Goal: Navigation & Orientation: Find specific page/section

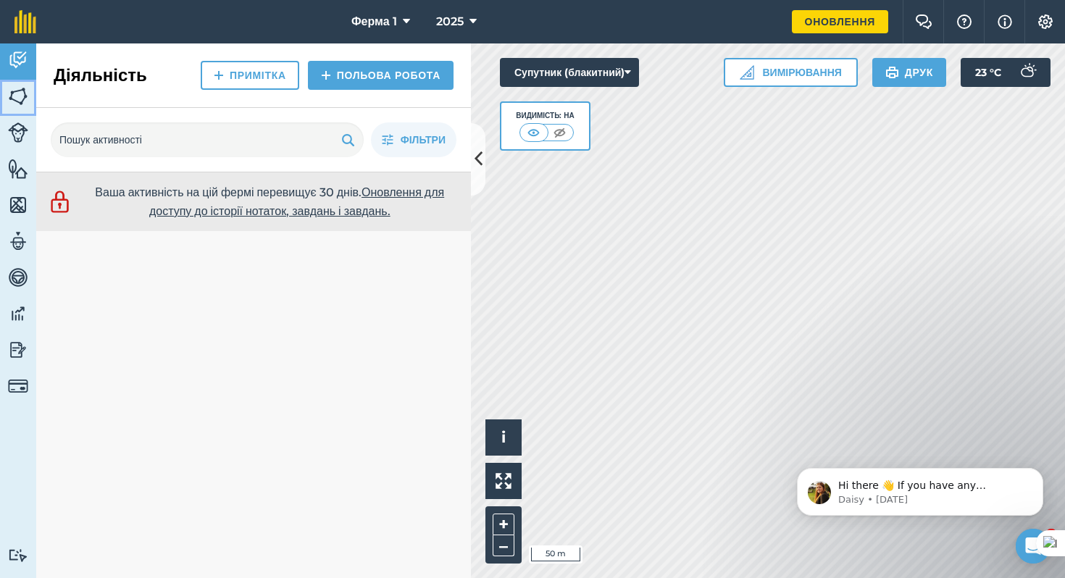
click at [22, 97] on img at bounding box center [18, 96] width 20 height 22
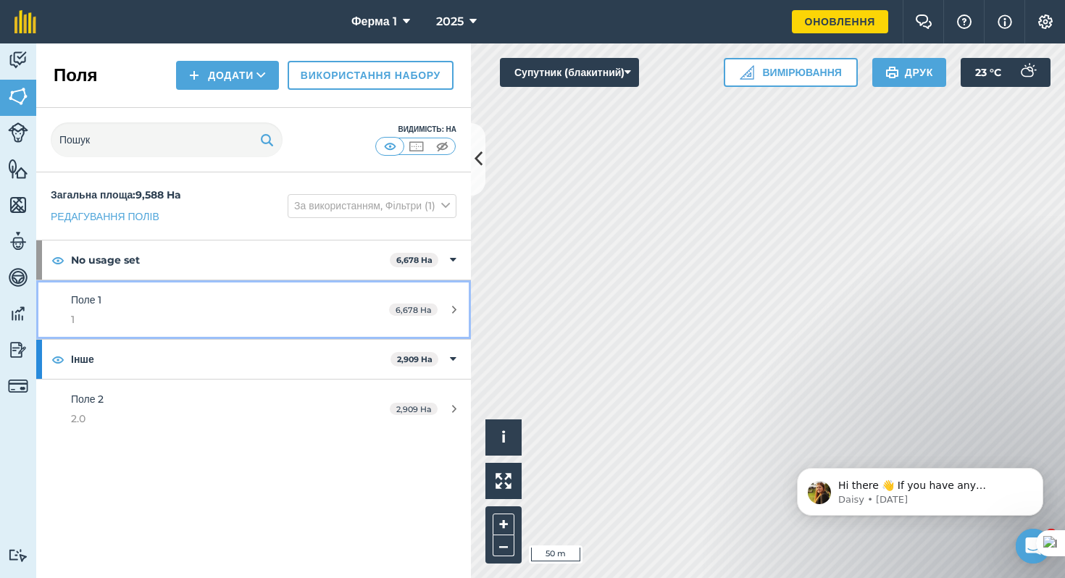
click at [452, 311] on icon at bounding box center [454, 309] width 4 height 11
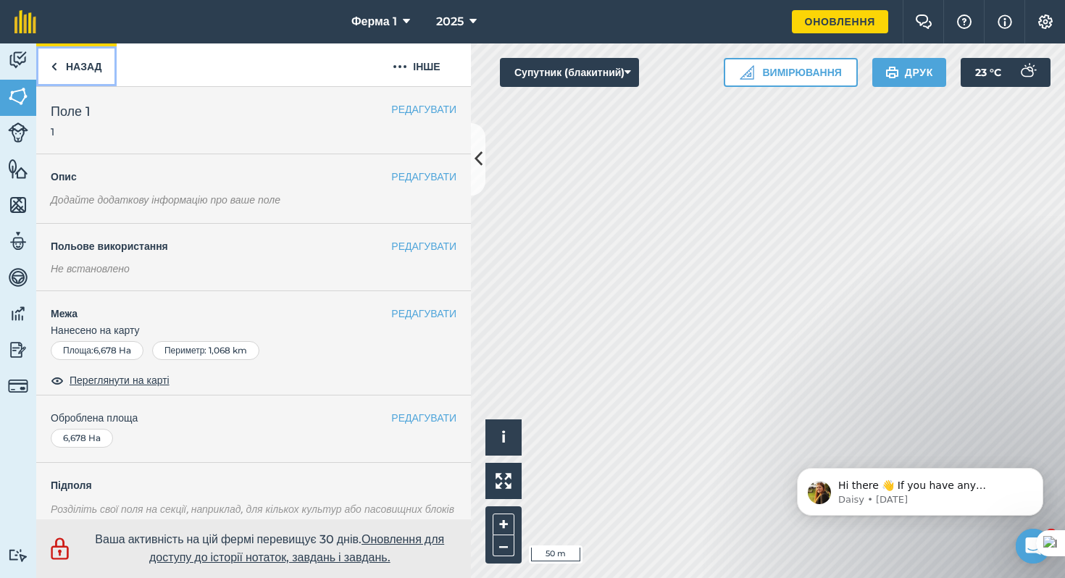
click at [90, 56] on link "Назад" at bounding box center [76, 64] width 80 height 43
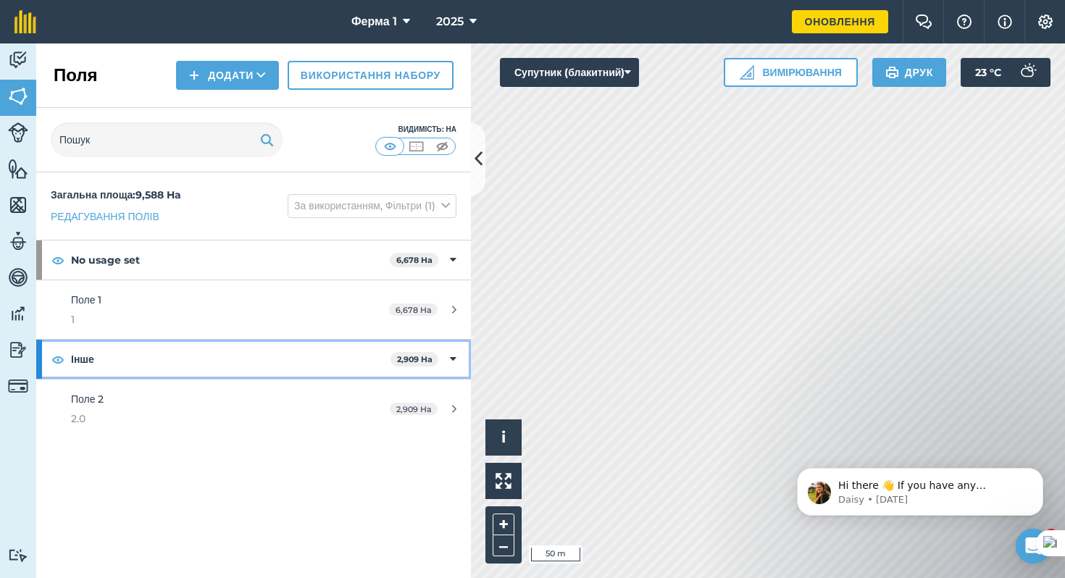
click at [458, 356] on div "Інше 2,909 Ha" at bounding box center [253, 359] width 435 height 39
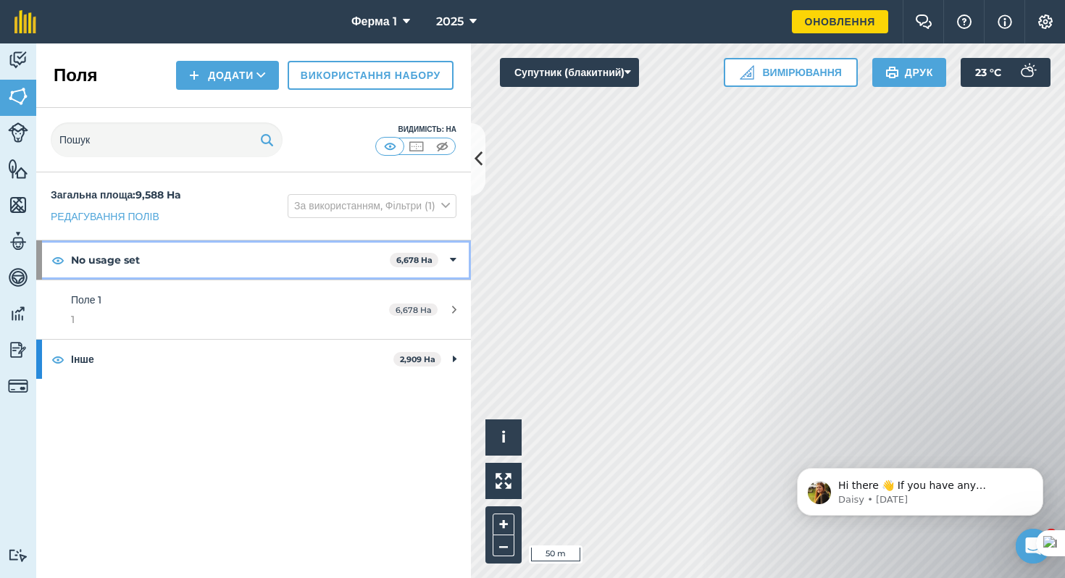
click at [456, 256] on div "No usage set 6,678 Ha" at bounding box center [253, 259] width 435 height 39
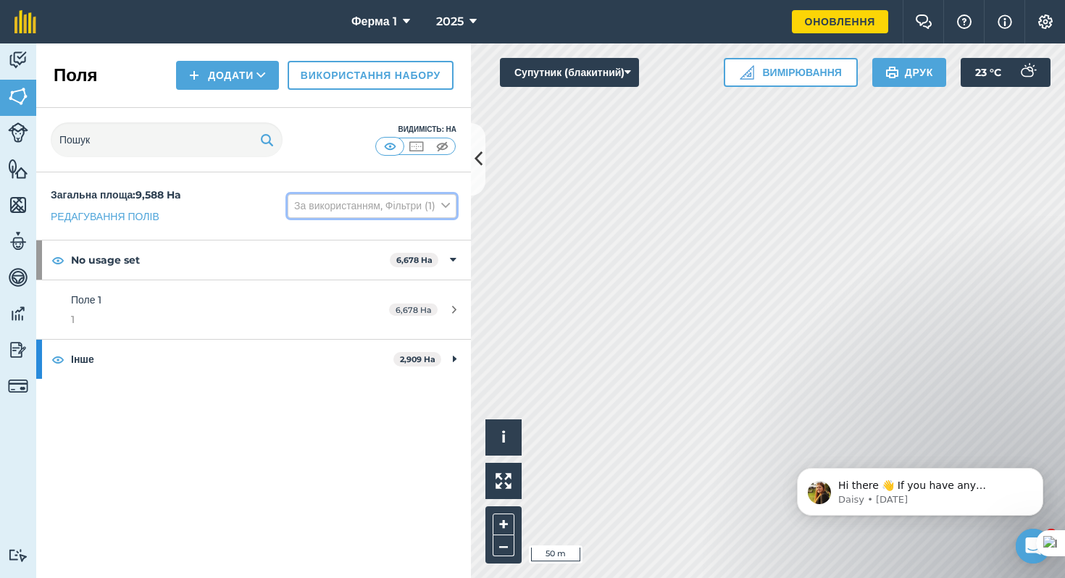
click at [319, 211] on button "За використанням, Фільтри (1)" at bounding box center [372, 205] width 169 height 23
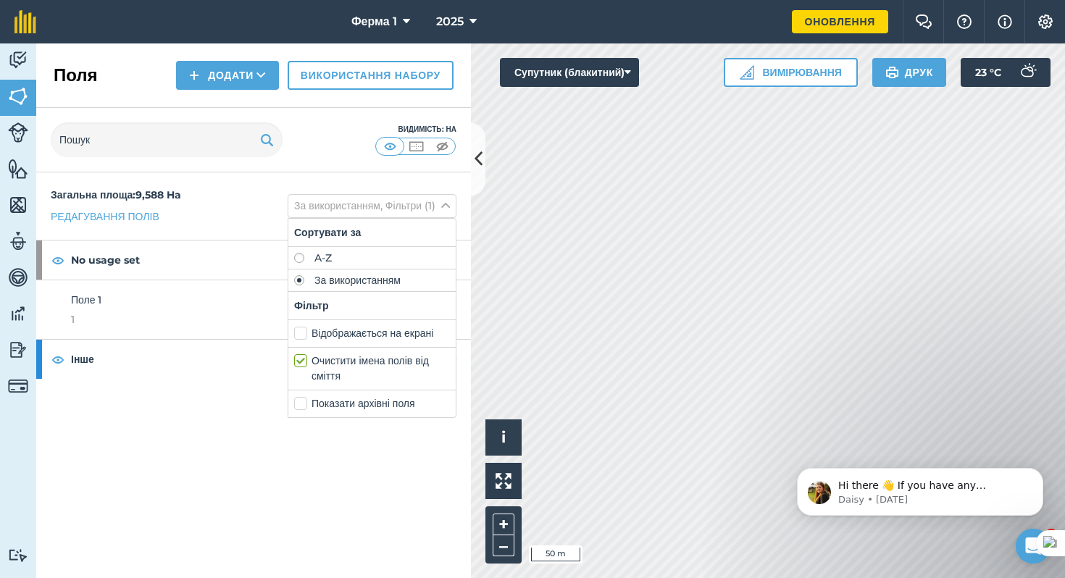
click at [329, 335] on label "Відображається на екрані" at bounding box center [372, 333] width 156 height 15
click at [303, 335] on input "Відображається на екрані" at bounding box center [298, 330] width 9 height 9
checkbox input "true"
click at [329, 408] on label "Показати архівні поля" at bounding box center [371, 403] width 158 height 15
click at [301, 406] on input "Показати архівні поля" at bounding box center [296, 400] width 9 height 9
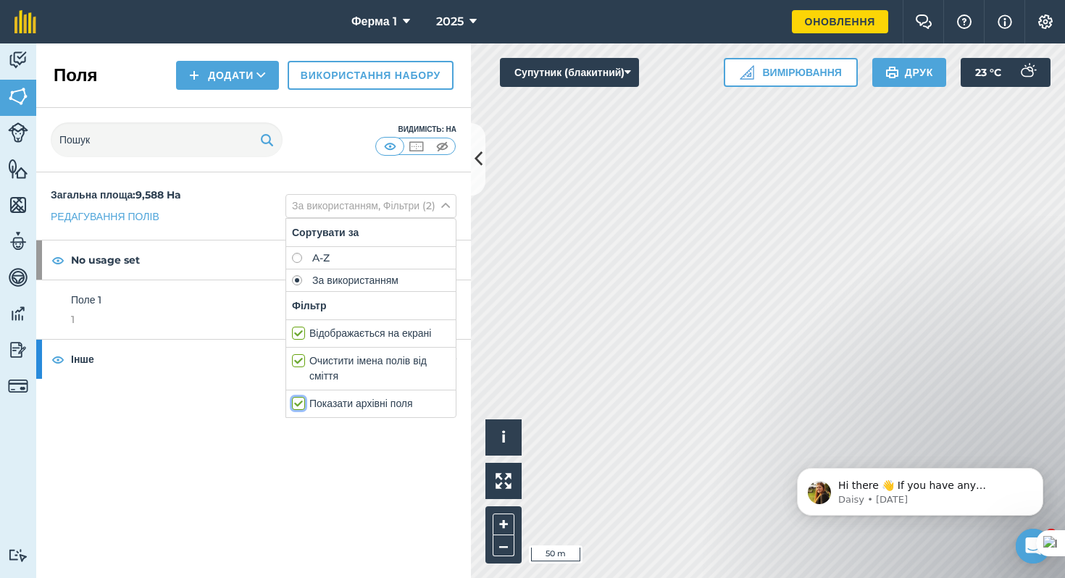
checkbox input "true"
click at [333, 465] on div "Загальна площа : 9,588 Ha Редагування полів За використанням, Фільтри (3) Сорту…" at bounding box center [253, 375] width 435 height 406
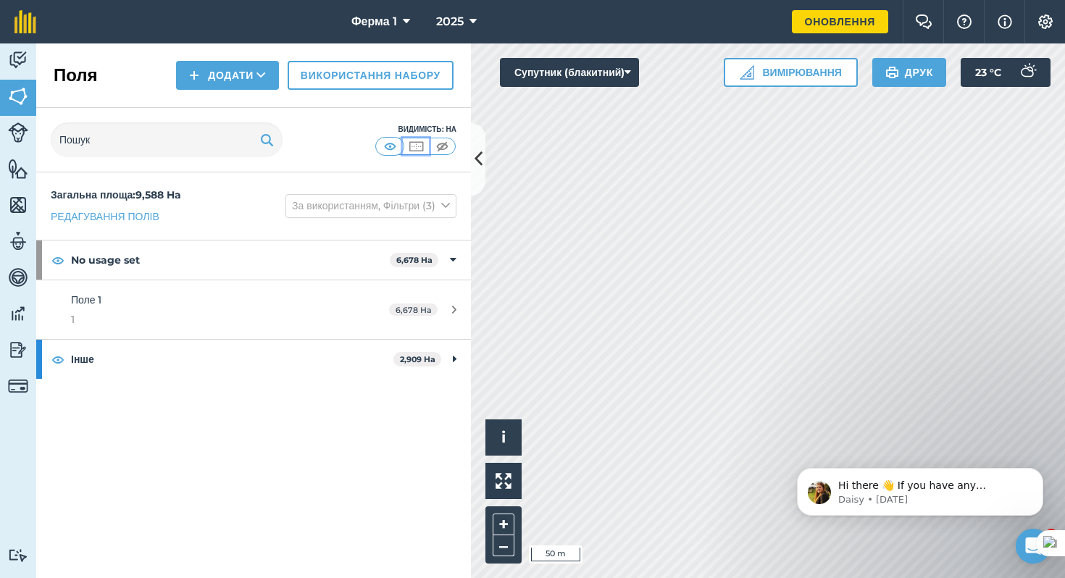
click at [421, 148] on img at bounding box center [416, 146] width 18 height 14
click at [393, 146] on img at bounding box center [390, 146] width 18 height 14
click at [438, 149] on img at bounding box center [442, 146] width 18 height 14
click at [389, 145] on img at bounding box center [390, 146] width 18 height 14
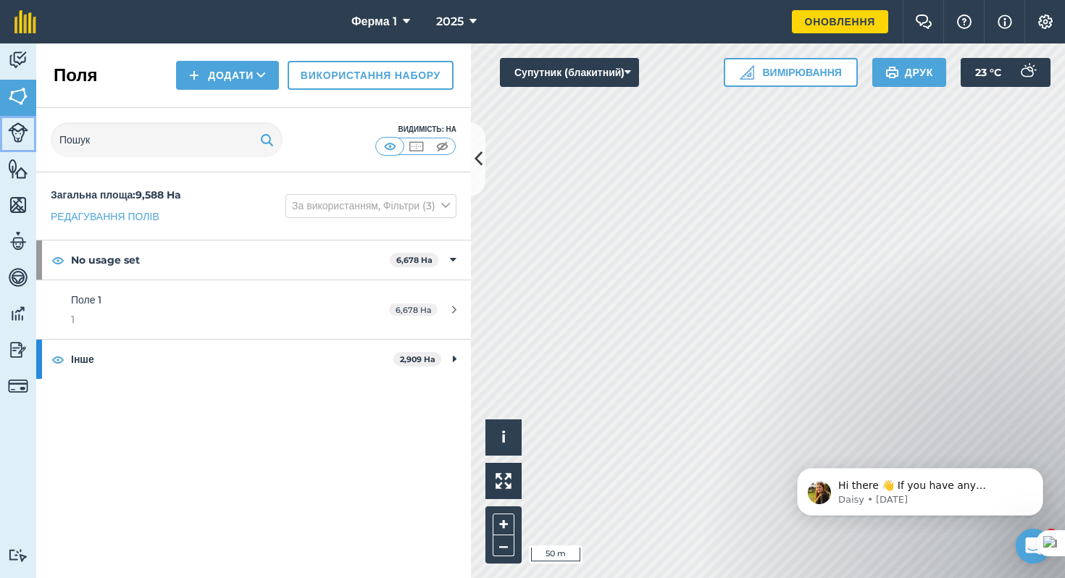
click at [21, 132] on img at bounding box center [18, 132] width 20 height 20
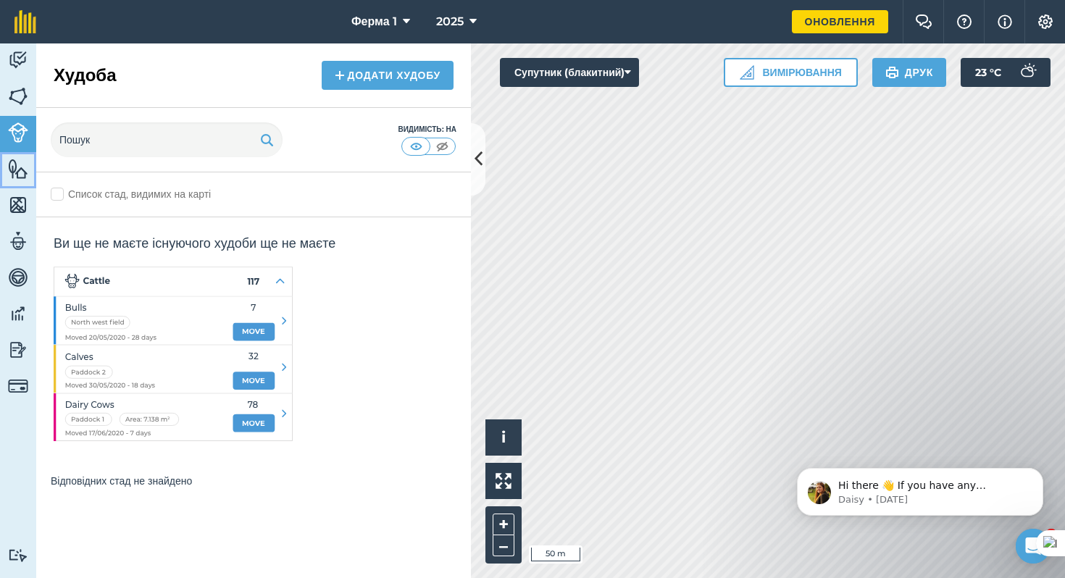
click at [16, 170] on img at bounding box center [18, 169] width 20 height 22
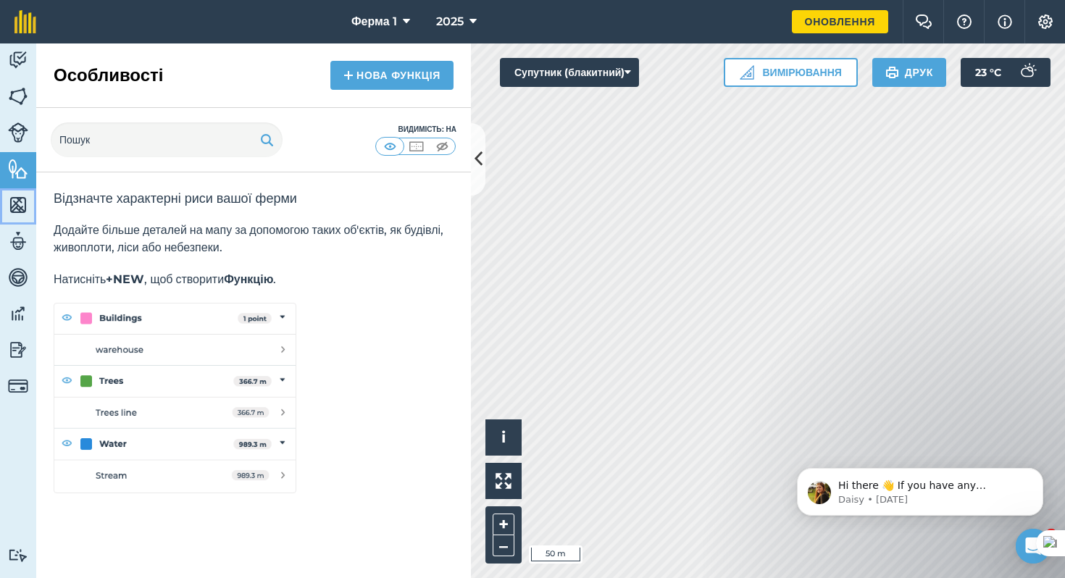
click at [17, 213] on img at bounding box center [18, 205] width 20 height 22
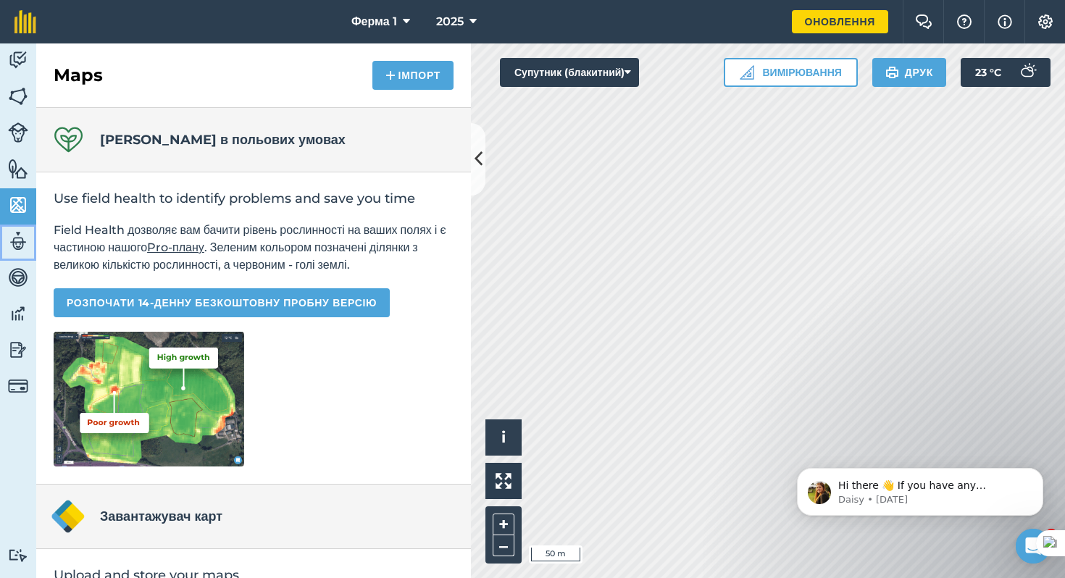
click at [20, 253] on link "Команда" at bounding box center [18, 243] width 36 height 36
select select "MEMBER"
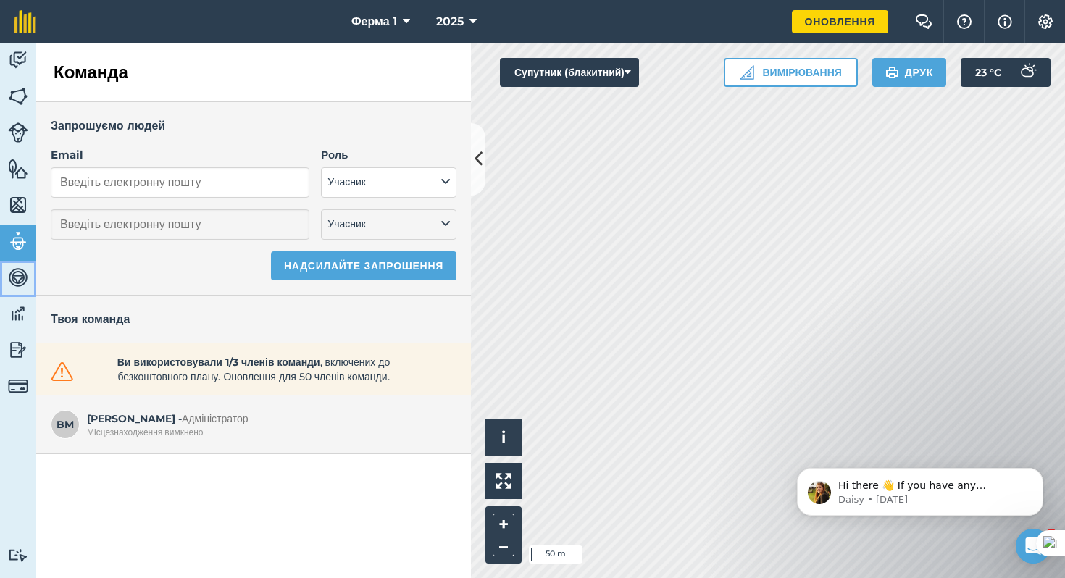
click at [20, 280] on img at bounding box center [18, 278] width 20 height 22
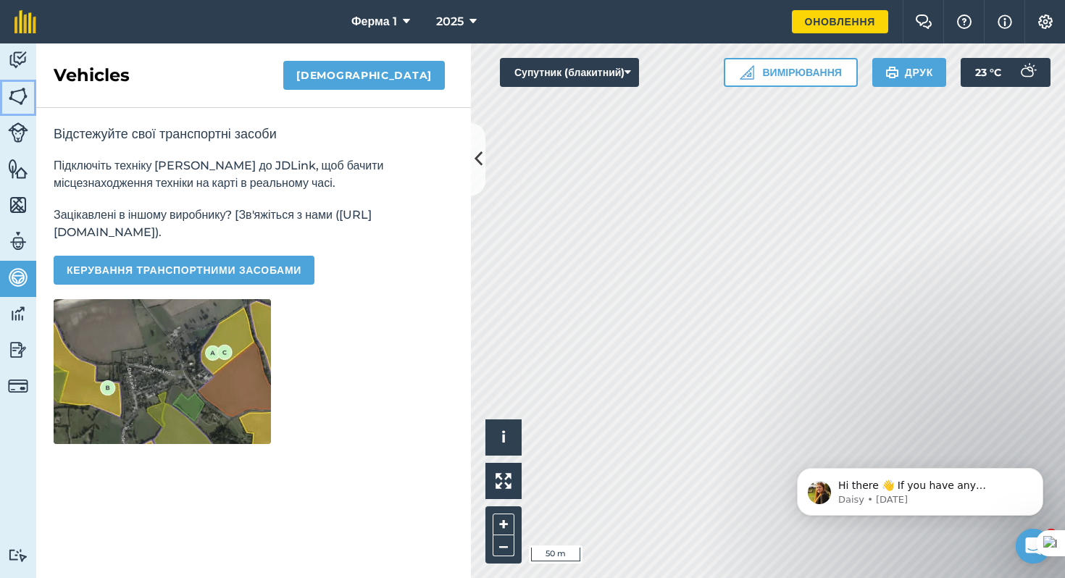
click at [22, 87] on img at bounding box center [18, 96] width 20 height 22
